Goal: Task Accomplishment & Management: Manage account settings

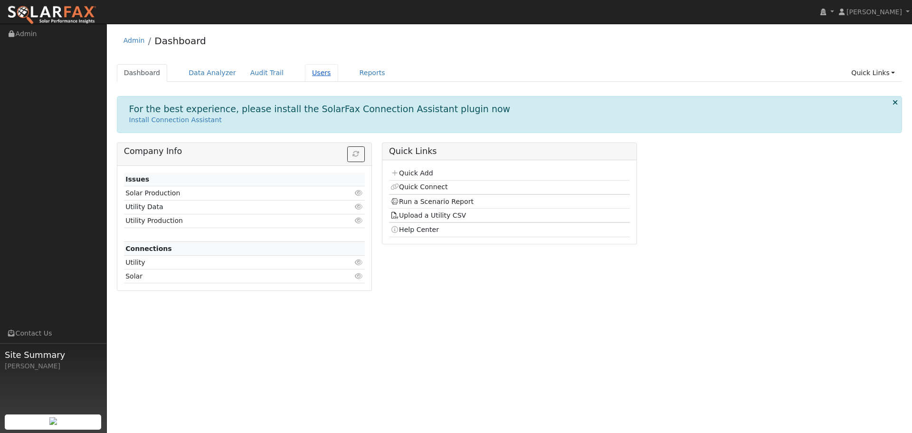
click at [306, 69] on link "Users" at bounding box center [321, 73] width 33 height 18
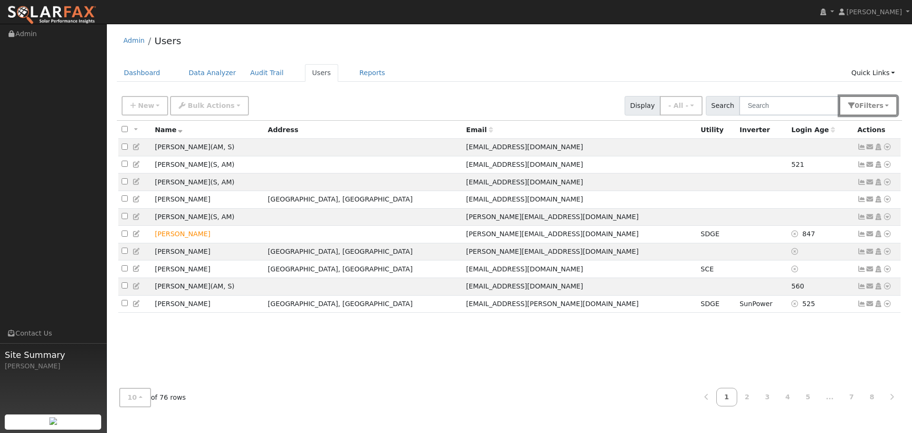
click at [862, 106] on button "0 Filter s" at bounding box center [868, 105] width 58 height 19
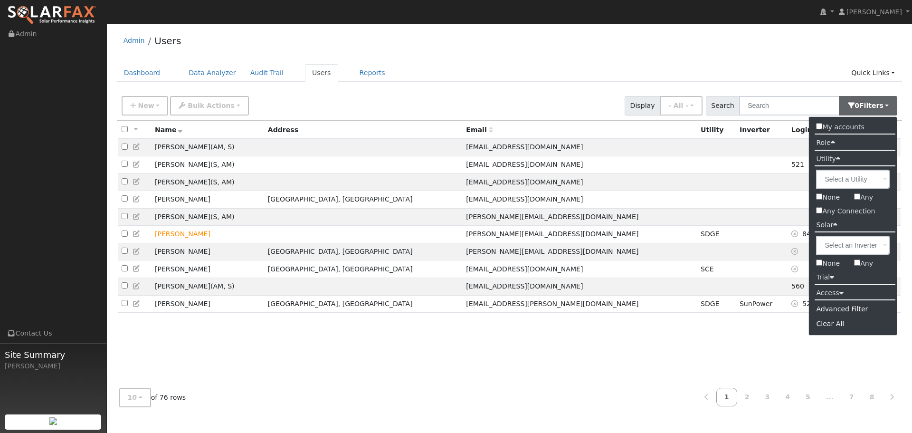
click at [836, 292] on label "Access" at bounding box center [829, 293] width 41 height 14
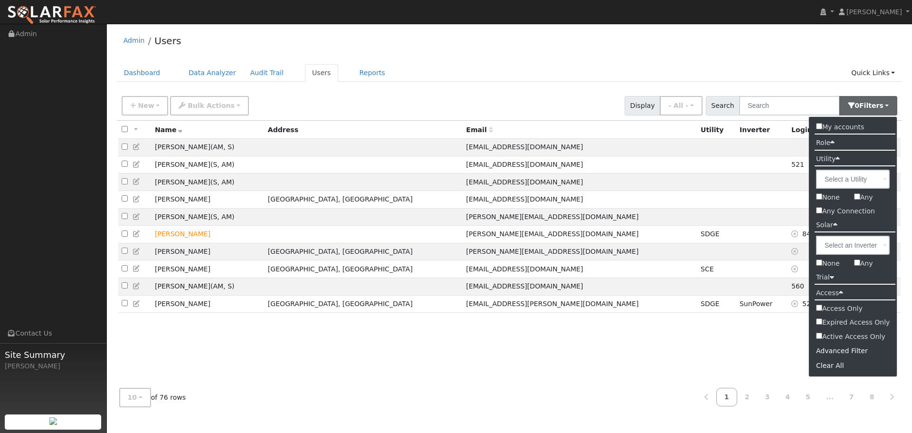
click at [842, 337] on label "Active Access Only" at bounding box center [853, 337] width 88 height 14
click at [822, 337] on input "Active Access Only" at bounding box center [819, 335] width 6 height 6
checkbox input "true"
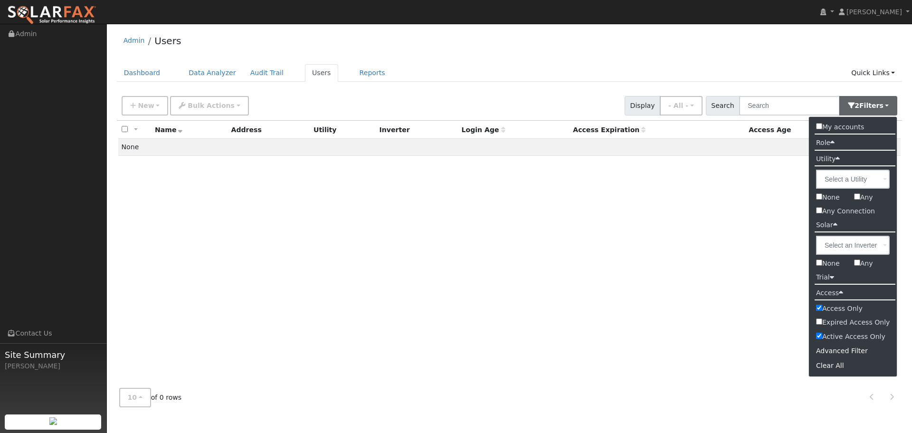
click at [683, 264] on div "All None All on page None on page Name Address Utility Inverter Login Age Acces…" at bounding box center [509, 251] width 785 height 260
